Goal: Information Seeking & Learning: Learn about a topic

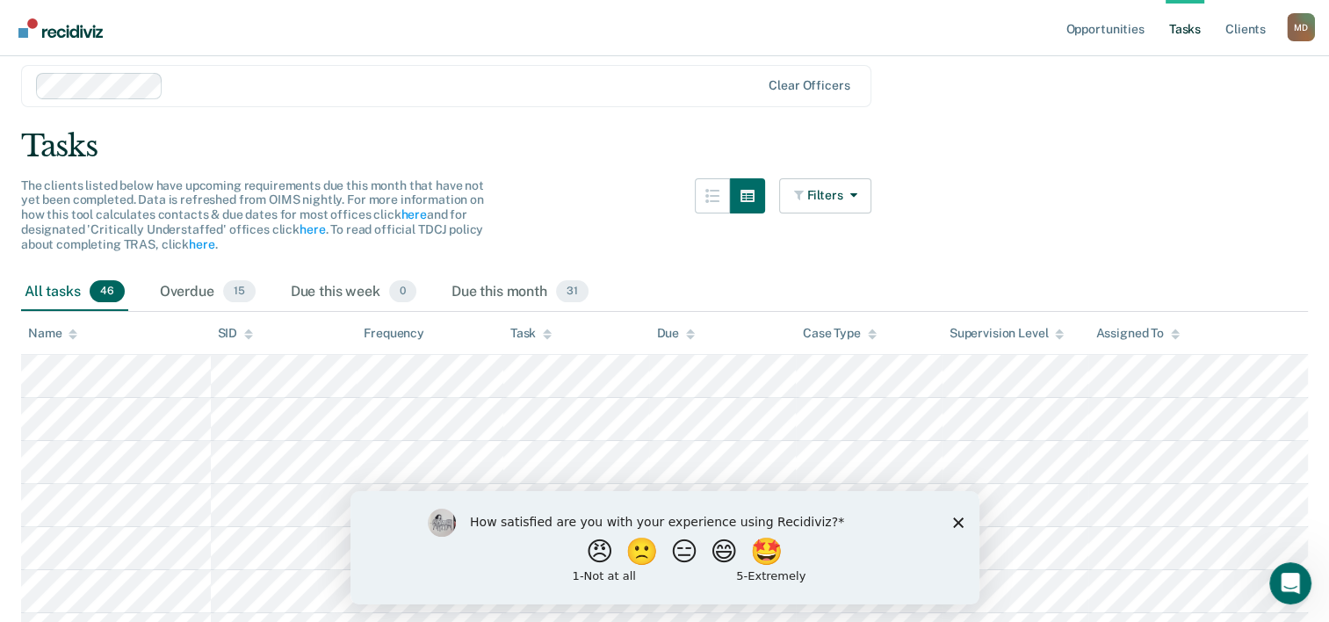
scroll to position [88, 0]
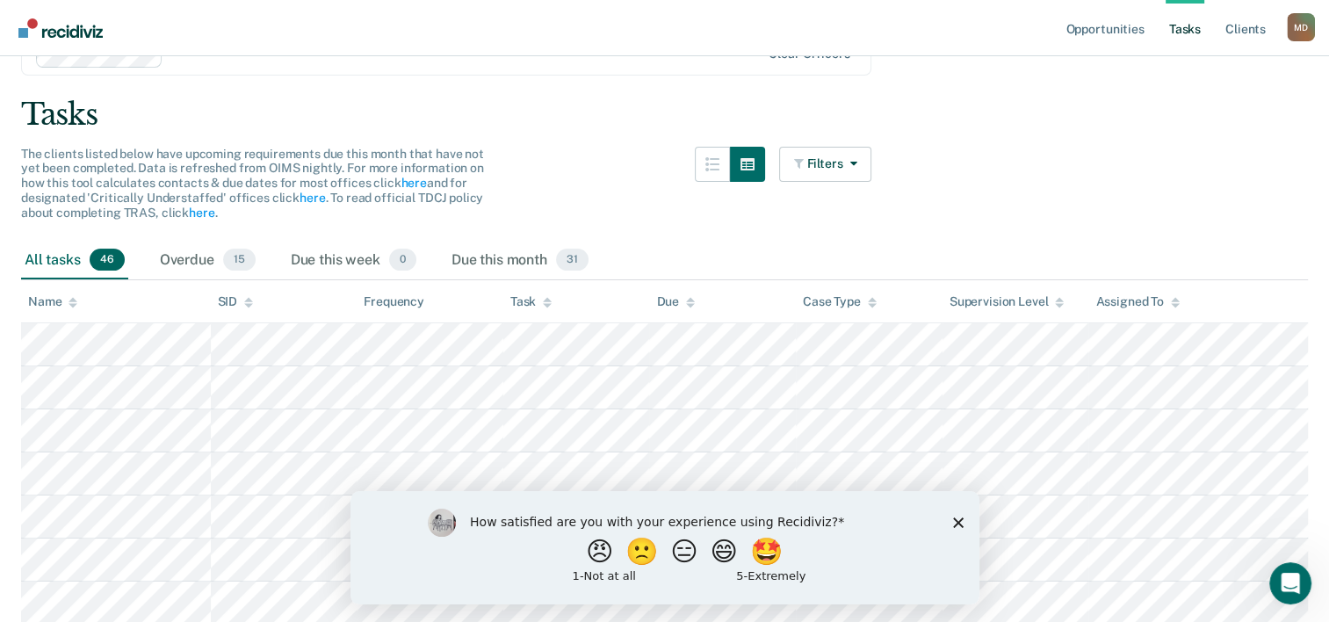
click at [956, 520] on polygon "Close survey" at bounding box center [957, 522] width 11 height 11
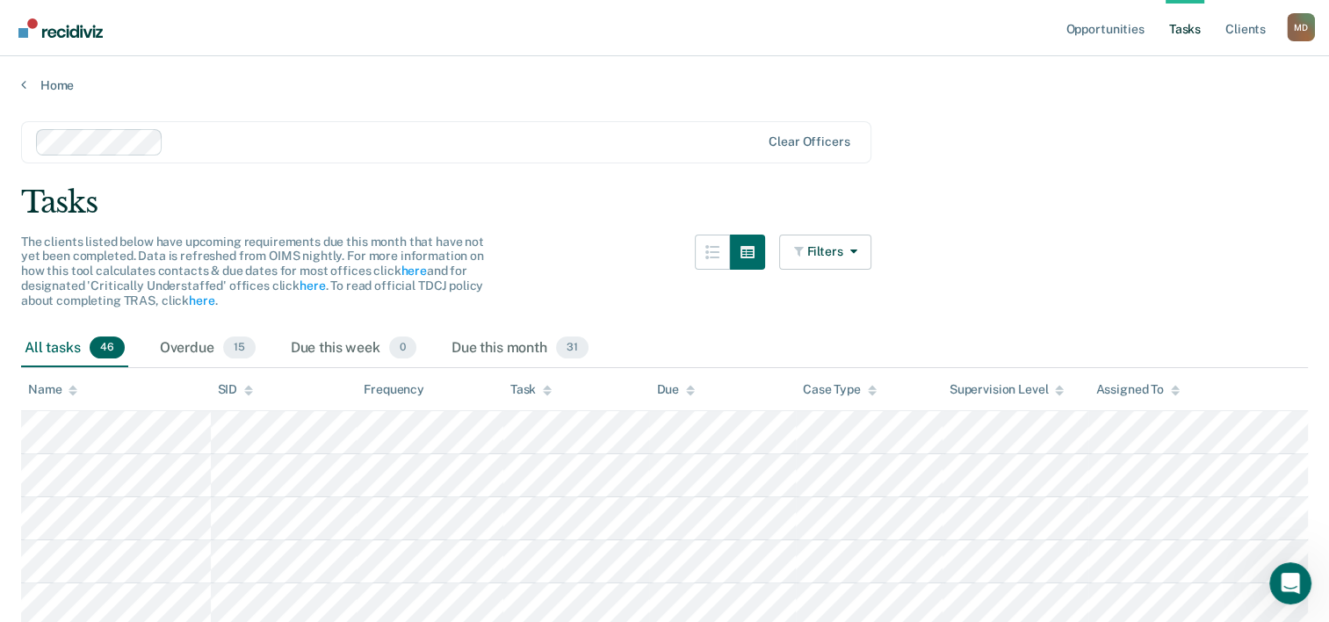
scroll to position [0, 0]
click at [523, 344] on div "Due this month 31" at bounding box center [520, 349] width 144 height 39
click at [98, 334] on div "All tasks 46" at bounding box center [74, 349] width 107 height 39
click at [1104, 34] on link "Opportunities" at bounding box center [1104, 28] width 85 height 56
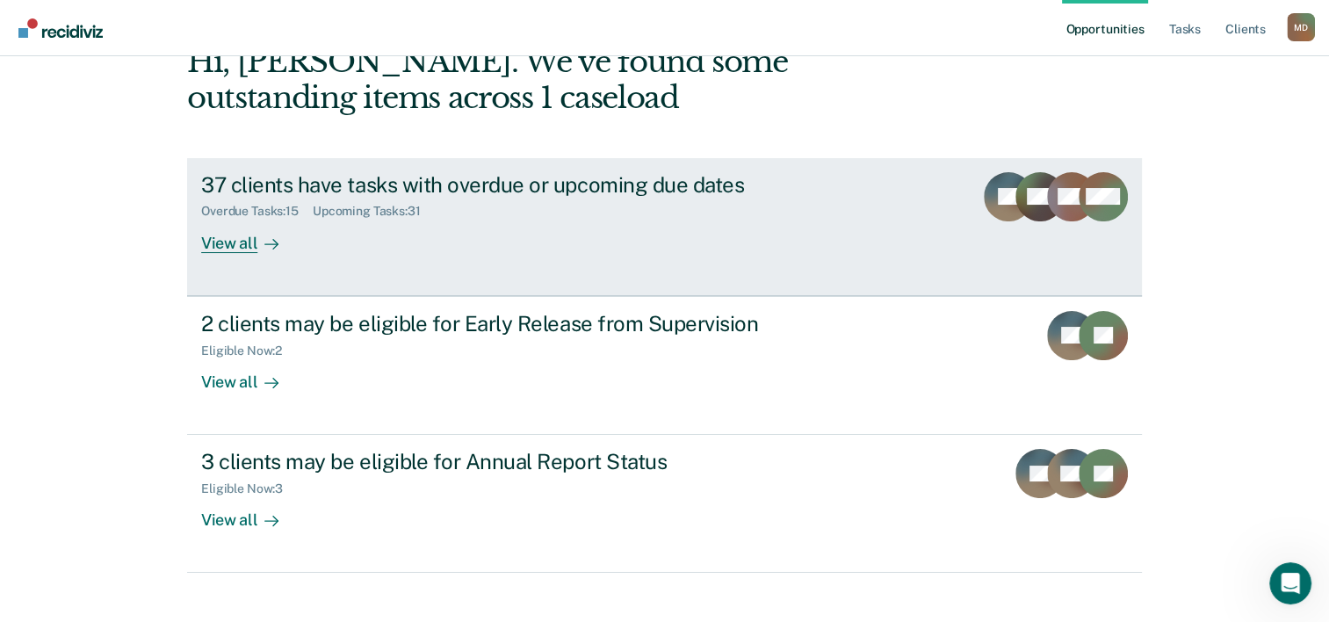
scroll to position [124, 0]
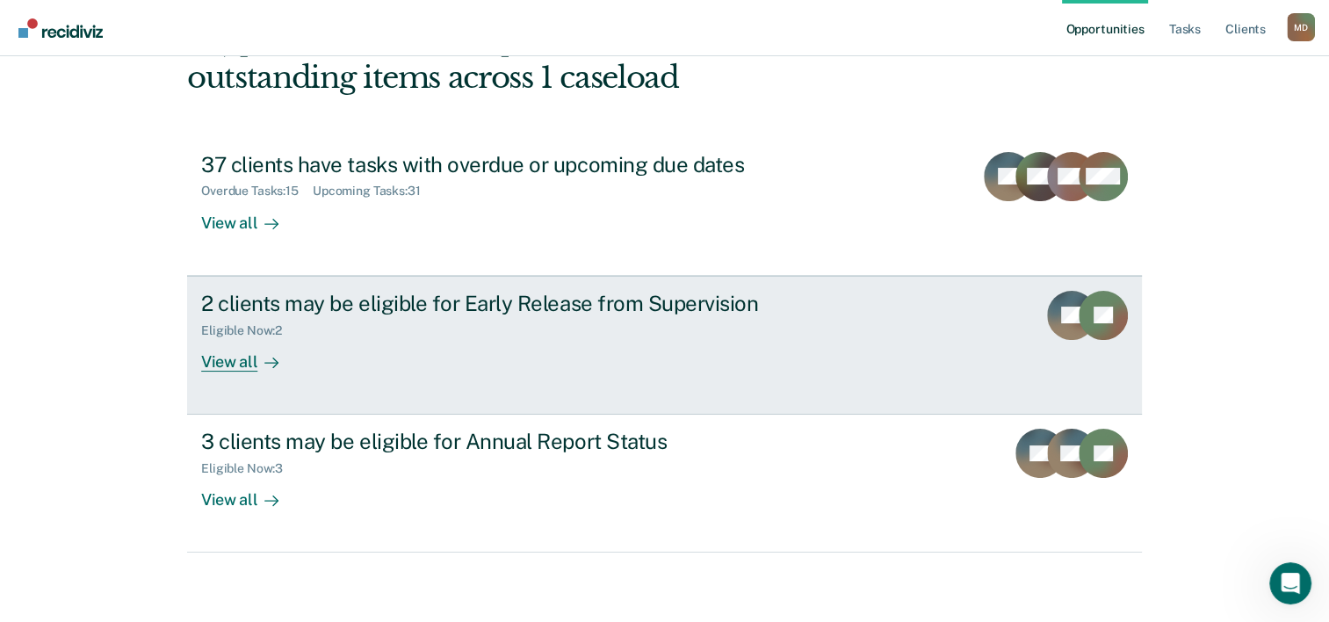
click at [706, 306] on div "2 clients may be eligible for Early Release from Supervision" at bounding box center [509, 303] width 617 height 25
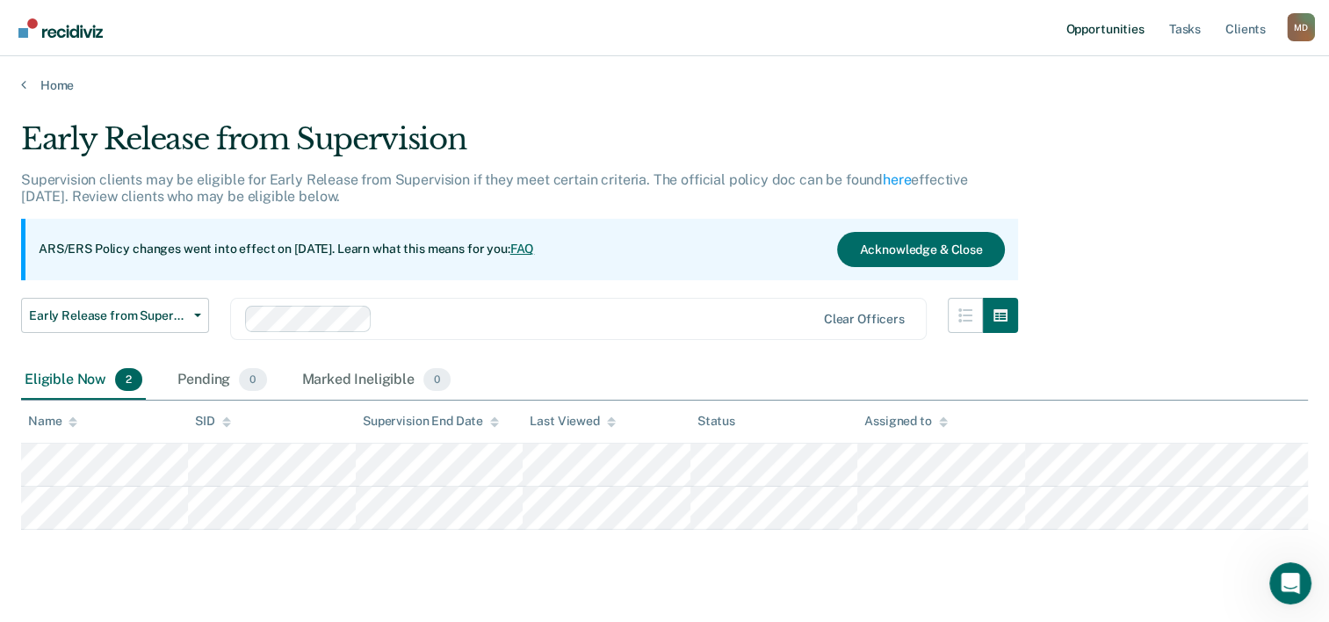
click at [1126, 37] on link "Opportunities" at bounding box center [1104, 28] width 85 height 56
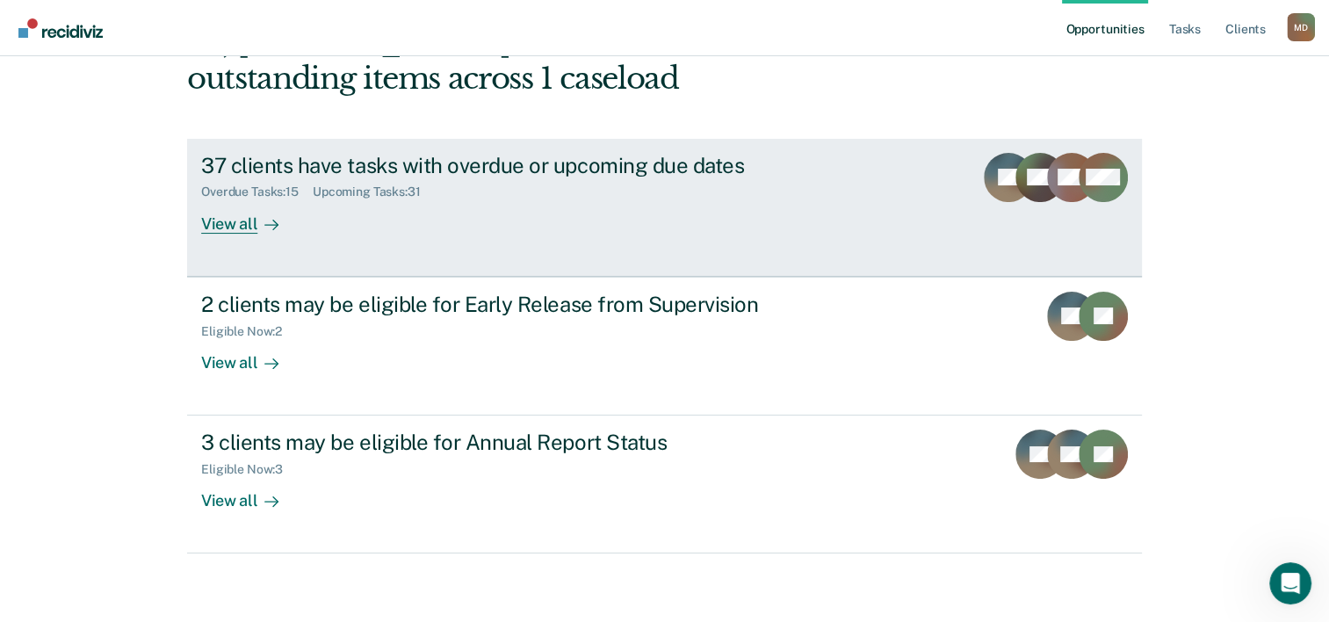
scroll to position [124, 0]
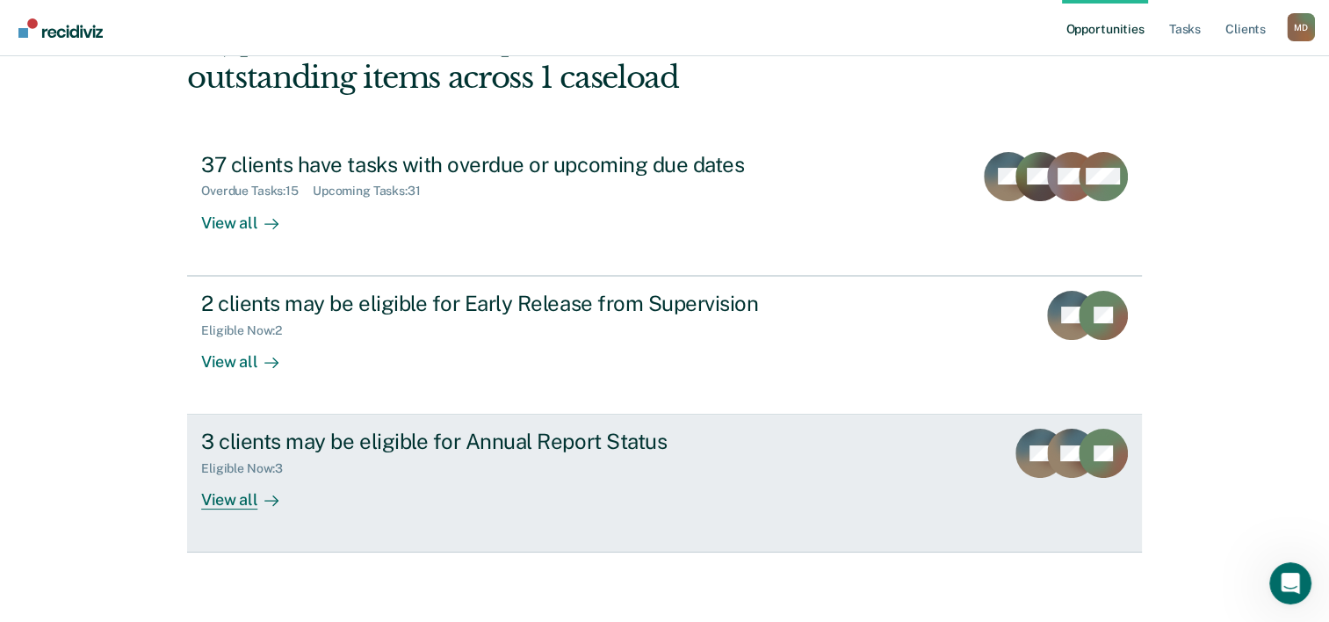
click at [812, 481] on div "3 clients may be eligible for Annual Report Status Eligible Now : 3 View all" at bounding box center [530, 469] width 659 height 81
